Goal: Task Accomplishment & Management: Manage account settings

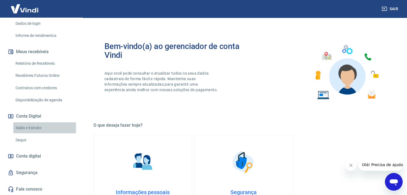
click at [46, 127] on link "Saldo e Extrato" at bounding box center [44, 128] width 63 height 11
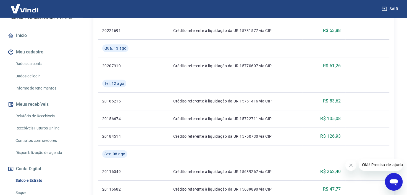
scroll to position [37, 0]
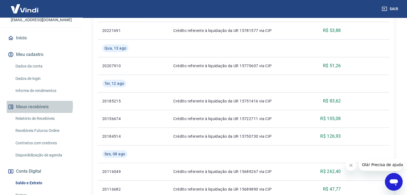
click at [38, 106] on button "Meus recebíveis" at bounding box center [41, 107] width 69 height 12
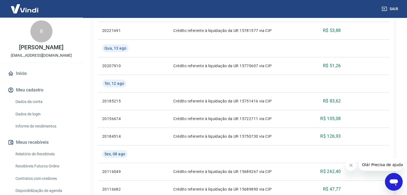
scroll to position [0, 0]
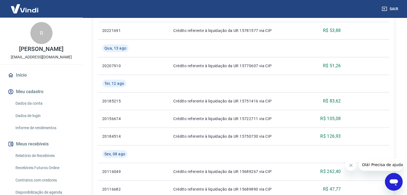
click at [32, 6] on img at bounding box center [25, 8] width 36 height 17
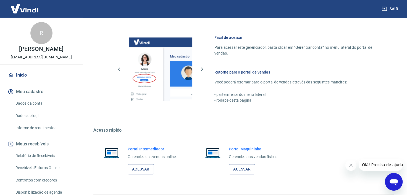
scroll to position [245, 0]
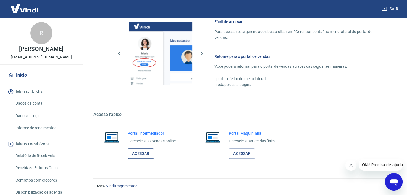
click at [141, 154] on link "Acessar" at bounding box center [141, 154] width 26 height 10
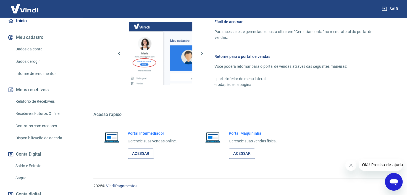
scroll to position [55, 0]
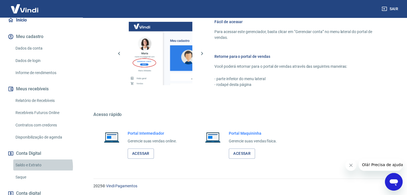
click at [40, 167] on link "Saldo e Extrato" at bounding box center [44, 165] width 63 height 11
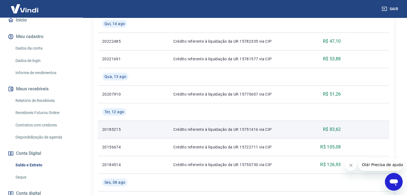
scroll to position [215, 0]
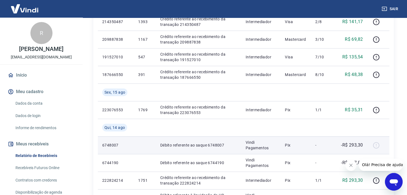
scroll to position [248, 0]
